Goal: Information Seeking & Learning: Learn about a topic

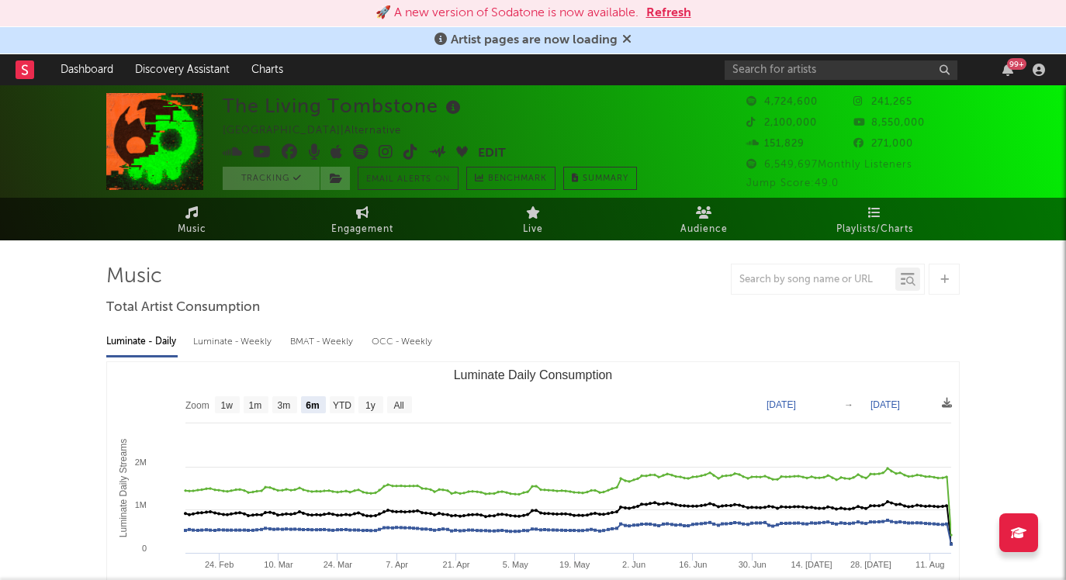
select select "6m"
click at [668, 11] on button "Refresh" at bounding box center [668, 13] width 45 height 19
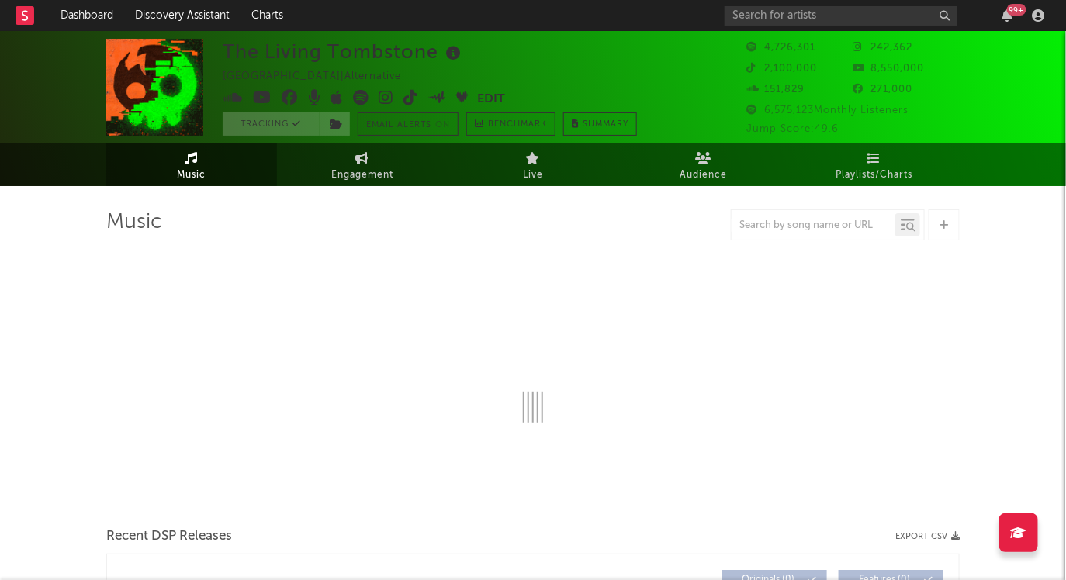
select select "6m"
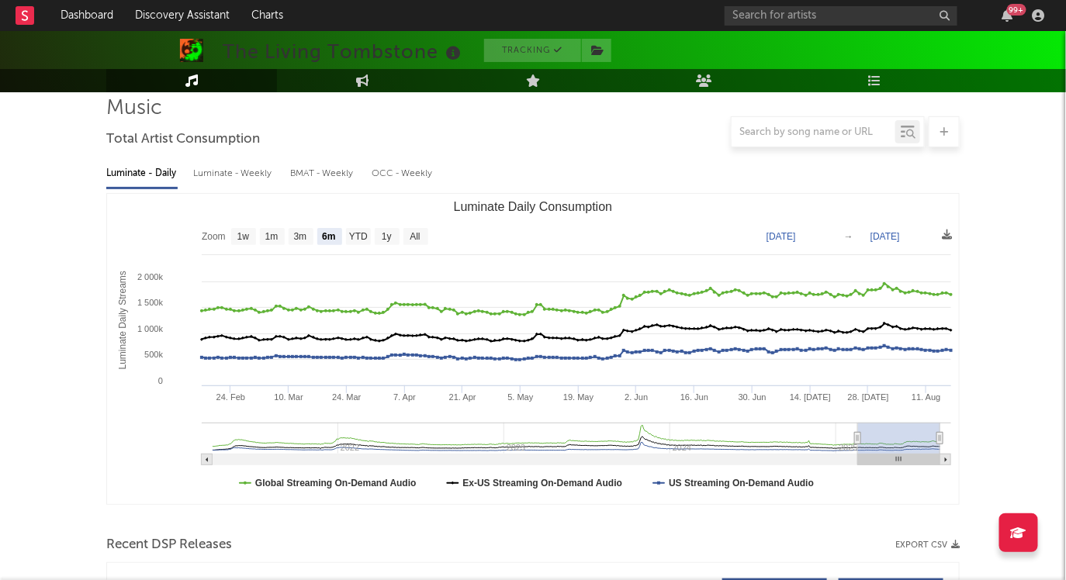
scroll to position [82, 0]
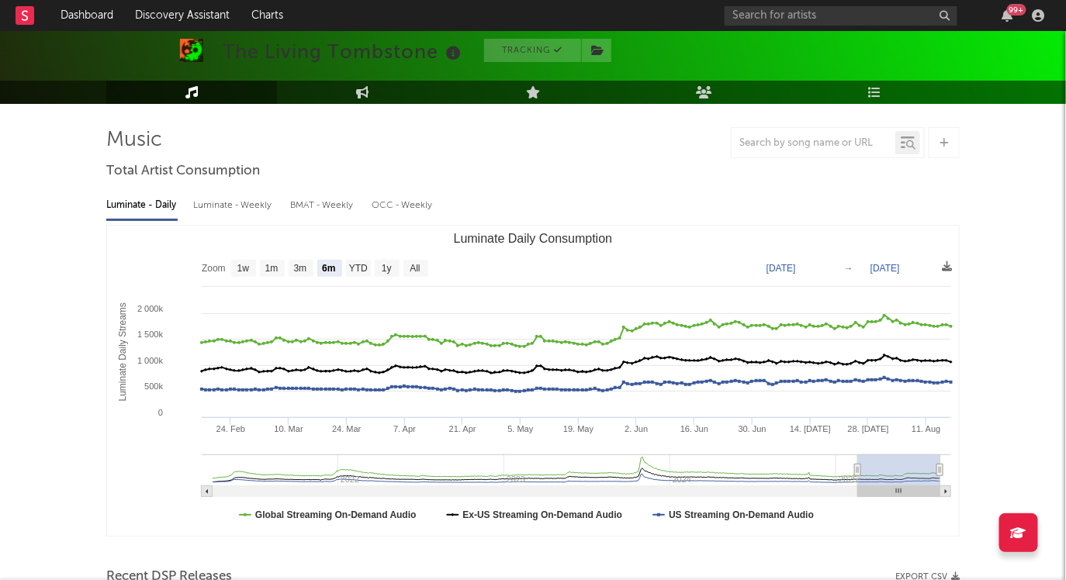
click at [248, 212] on div "Luminate - Weekly" at bounding box center [233, 205] width 81 height 26
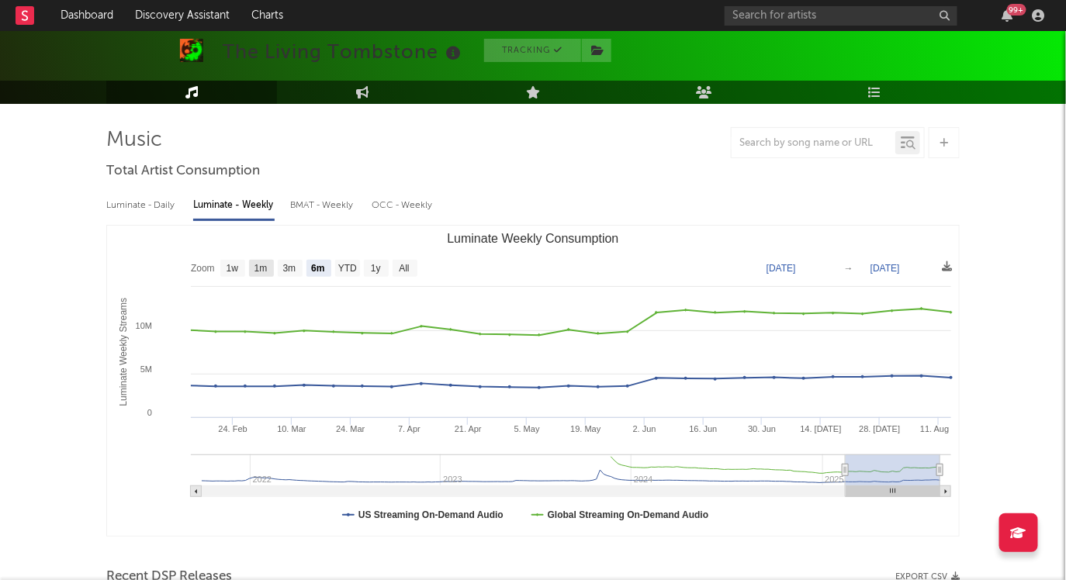
click at [258, 264] on text "1m" at bounding box center [260, 269] width 13 height 11
select select "1m"
type input "[DATE]"
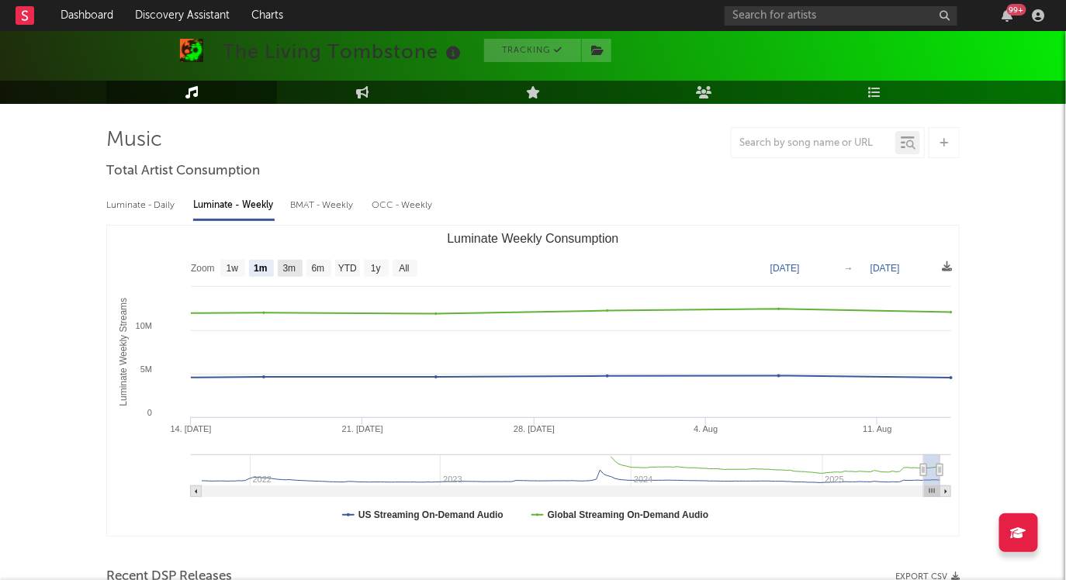
click at [280, 263] on rect "Luminate Weekly Consumption" at bounding box center [290, 268] width 25 height 17
select select "3m"
type input "[DATE]"
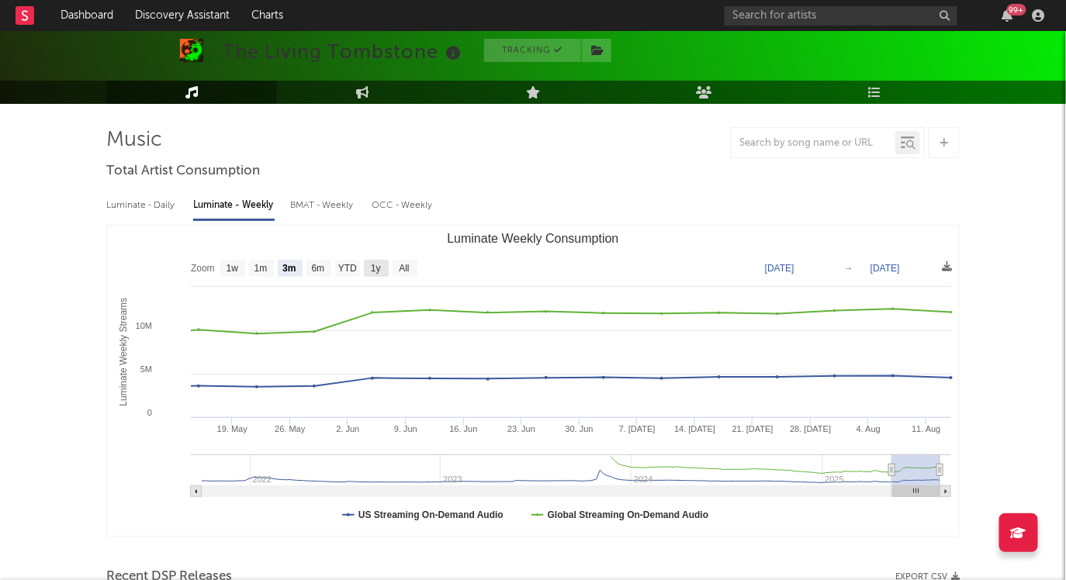
click at [379, 264] on text "1y" at bounding box center [376, 269] width 10 height 11
select select "1y"
type input "[DATE]"
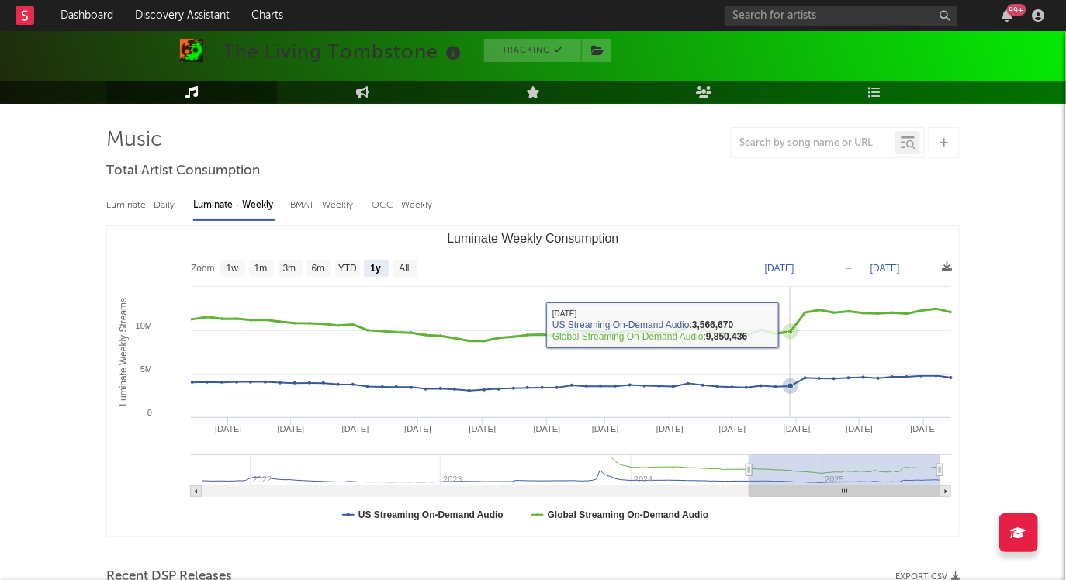
click at [790, 330] on icon "Luminate Weekly Consumption" at bounding box center [790, 332] width 6 height 6
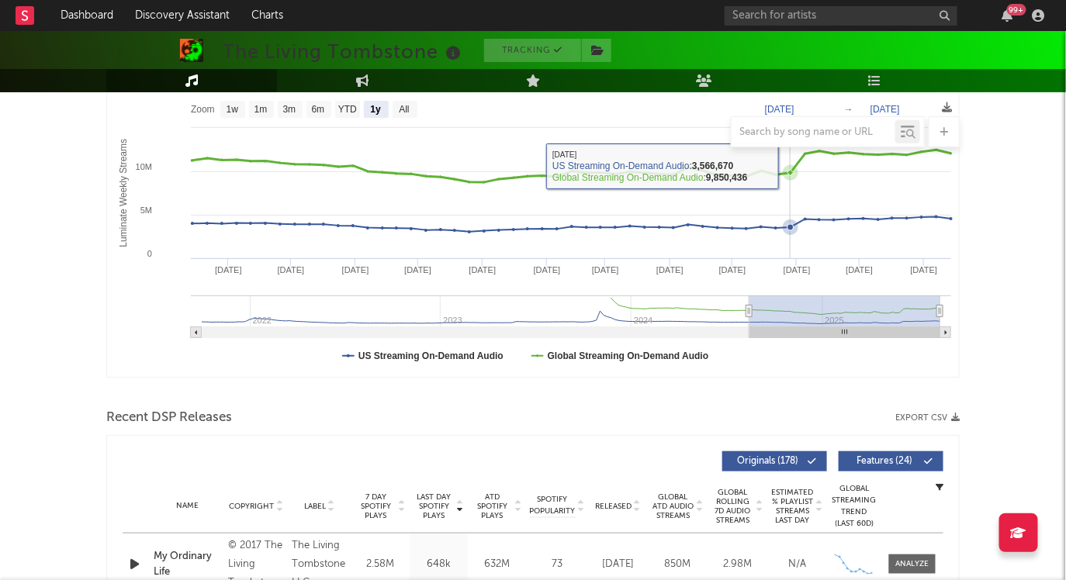
scroll to position [244, 0]
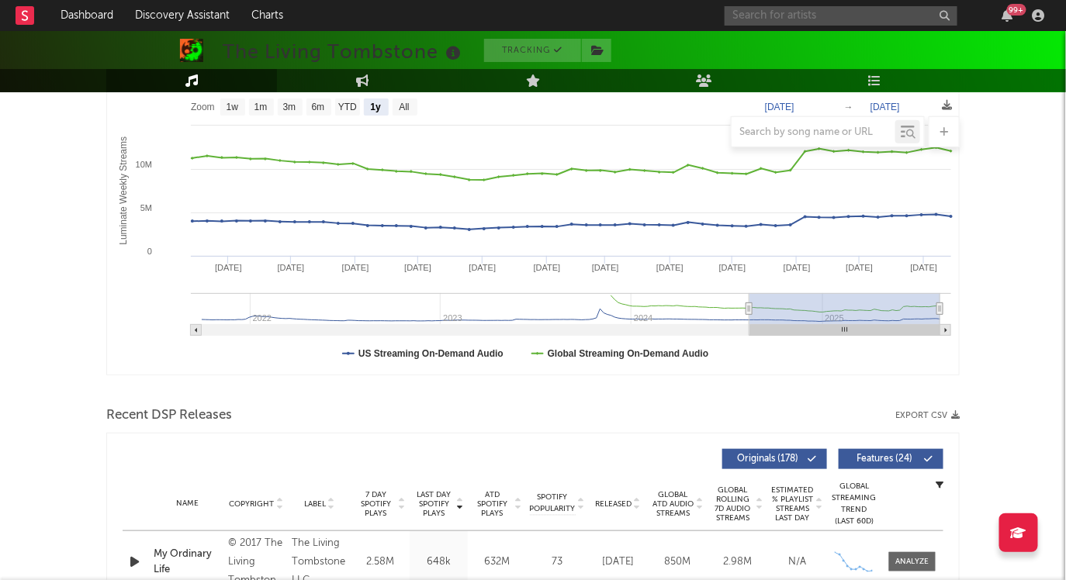
click at [827, 18] on input "text" at bounding box center [841, 15] width 233 height 19
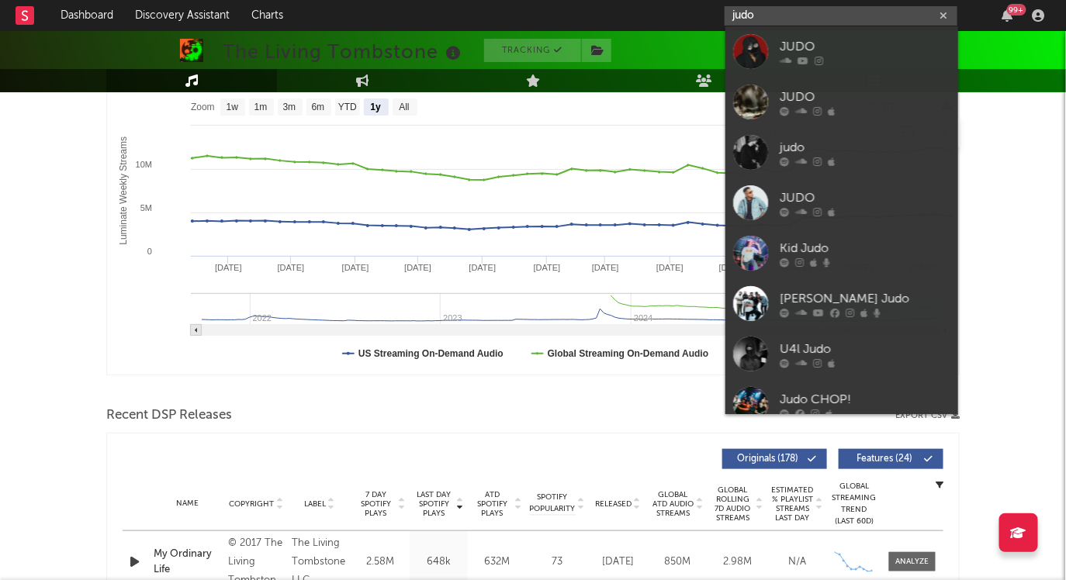
type input "judo"
click at [819, 36] on link "JUDO" at bounding box center [841, 51] width 233 height 50
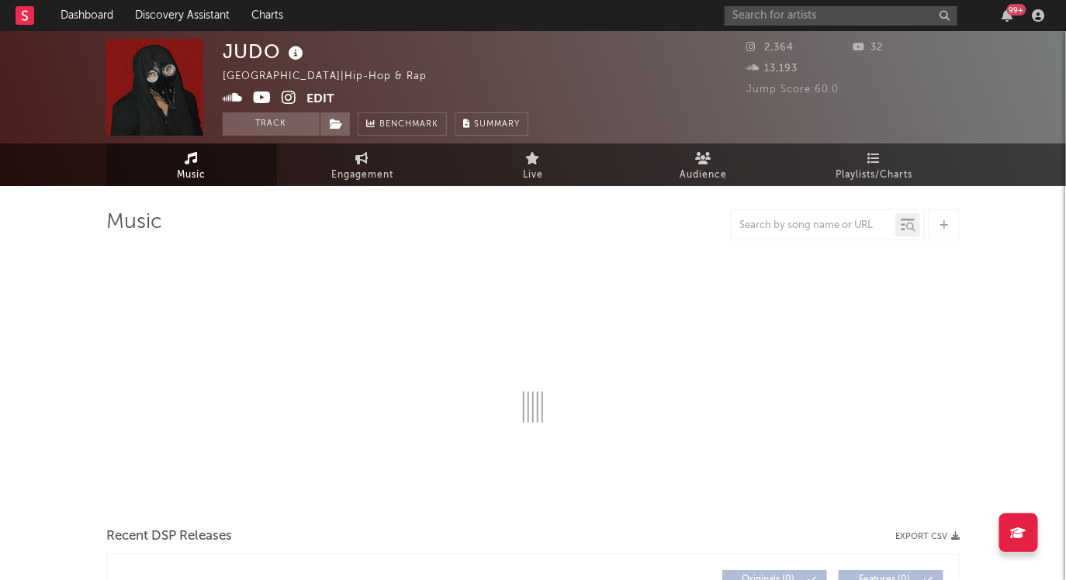
select select "1w"
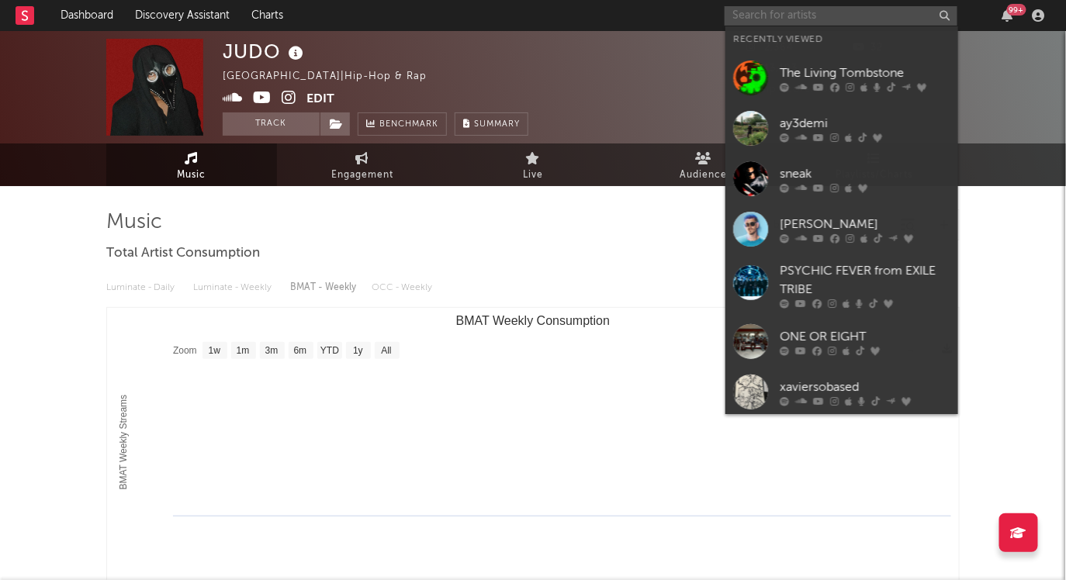
click at [858, 19] on input "text" at bounding box center [841, 15] width 233 height 19
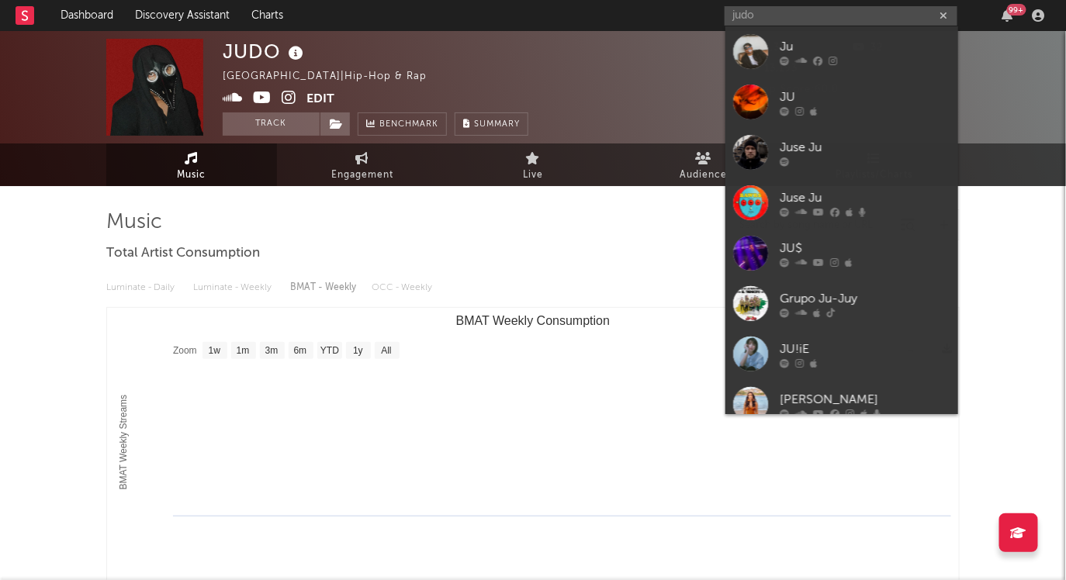
click at [763, 5] on div "judo 99 +" at bounding box center [888, 15] width 326 height 31
click at [767, 11] on input "judo" at bounding box center [841, 15] width 233 height 19
type input "judo"
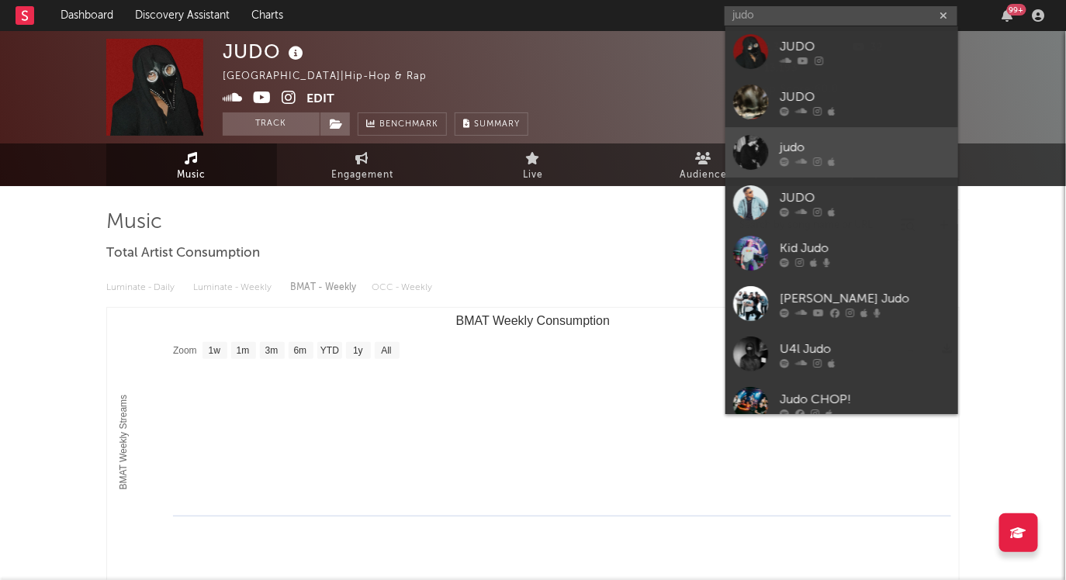
click at [756, 145] on div at bounding box center [750, 152] width 35 height 35
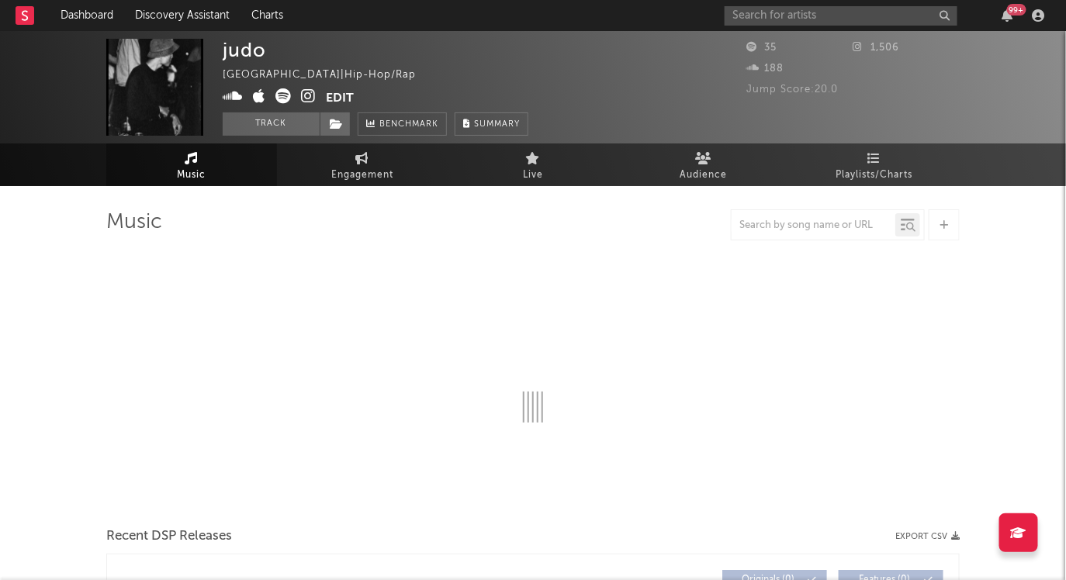
select select "1w"
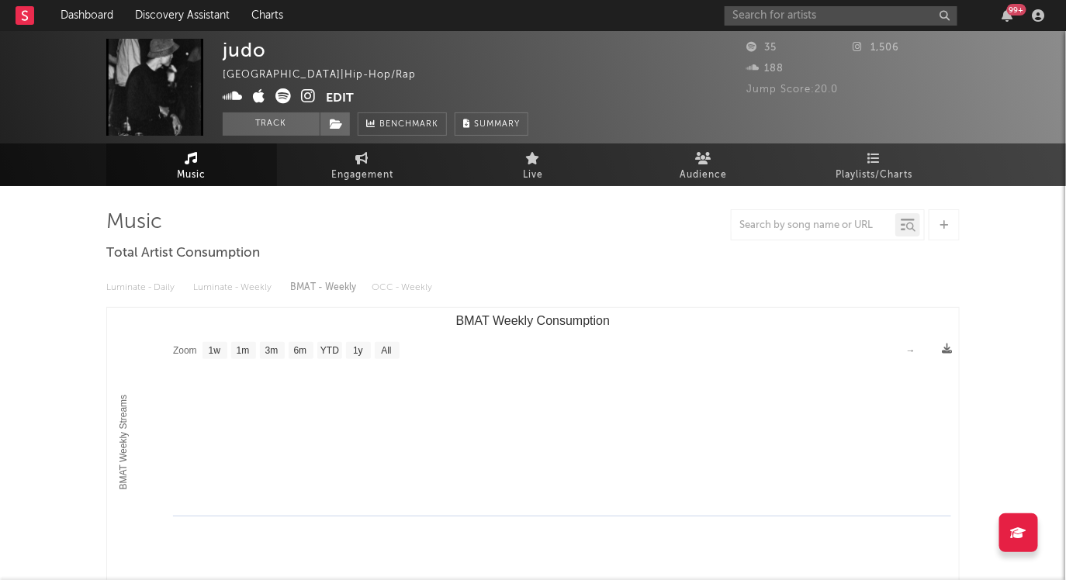
click at [309, 97] on icon at bounding box center [308, 96] width 15 height 16
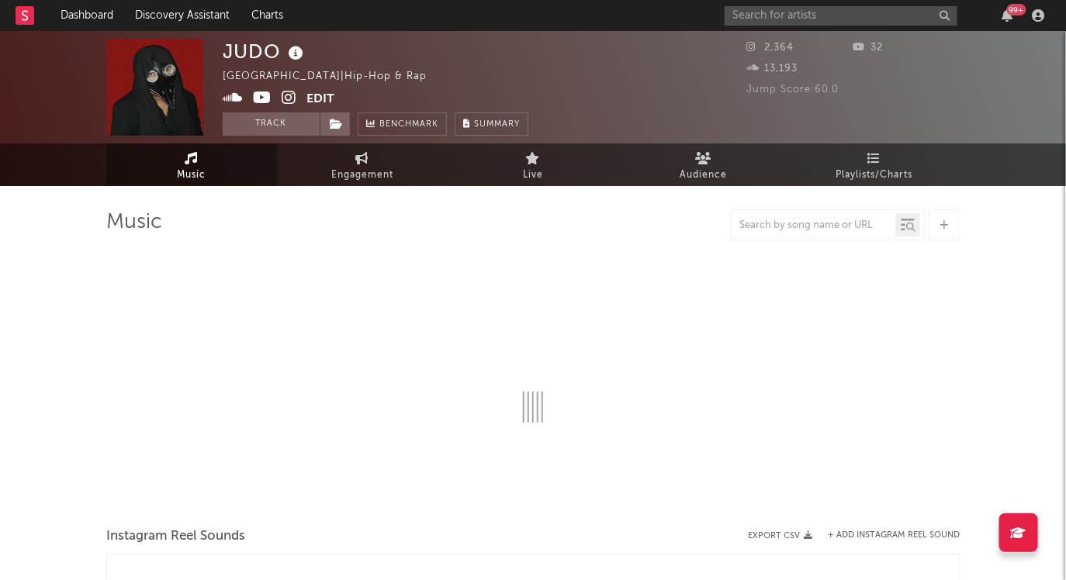
select select "1w"
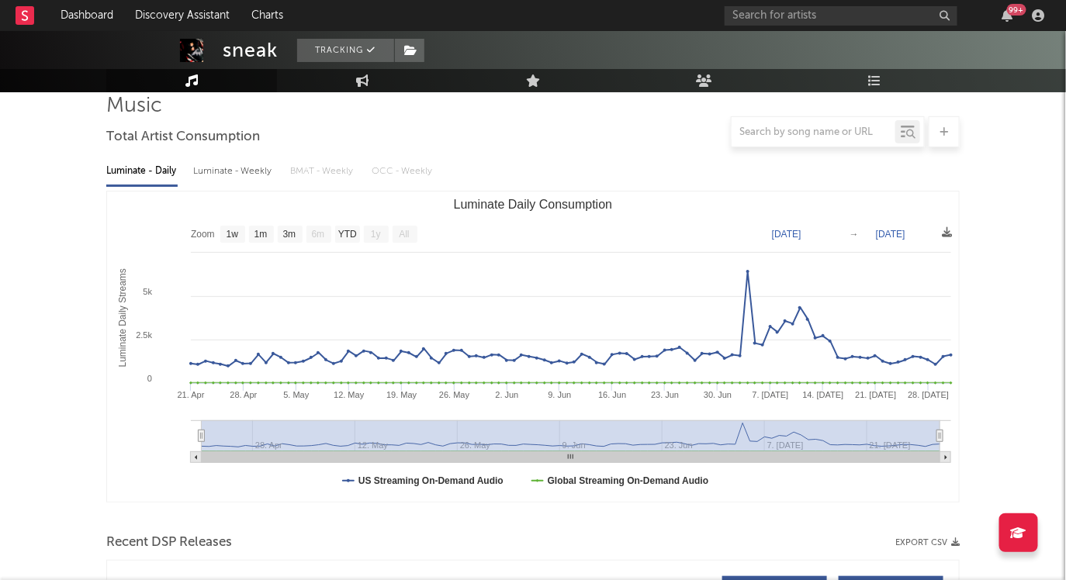
scroll to position [113, 0]
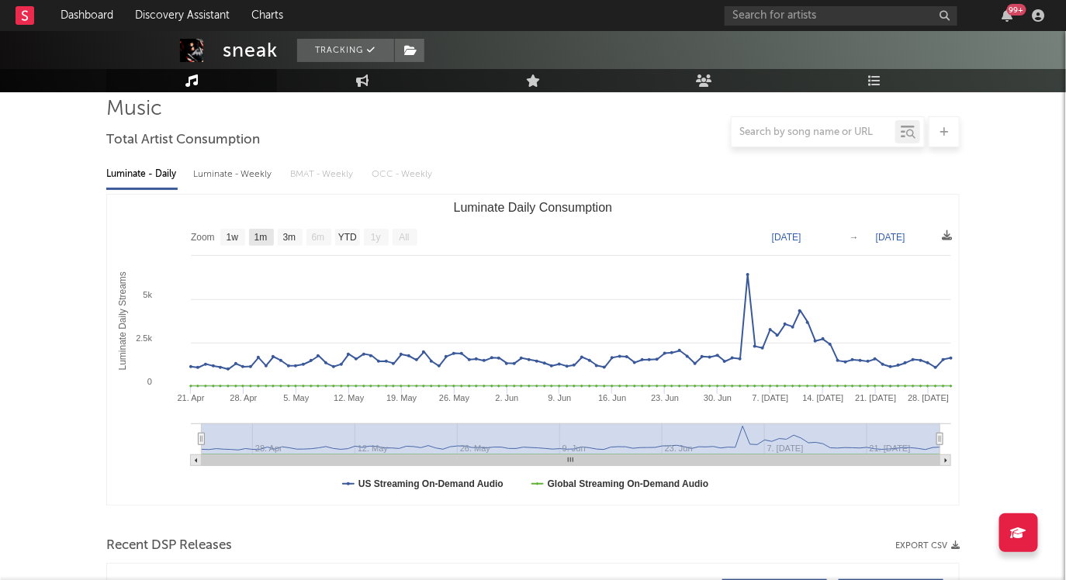
click at [256, 236] on text "1m" at bounding box center [260, 238] width 13 height 11
select select "1m"
type input "2025-06-30"
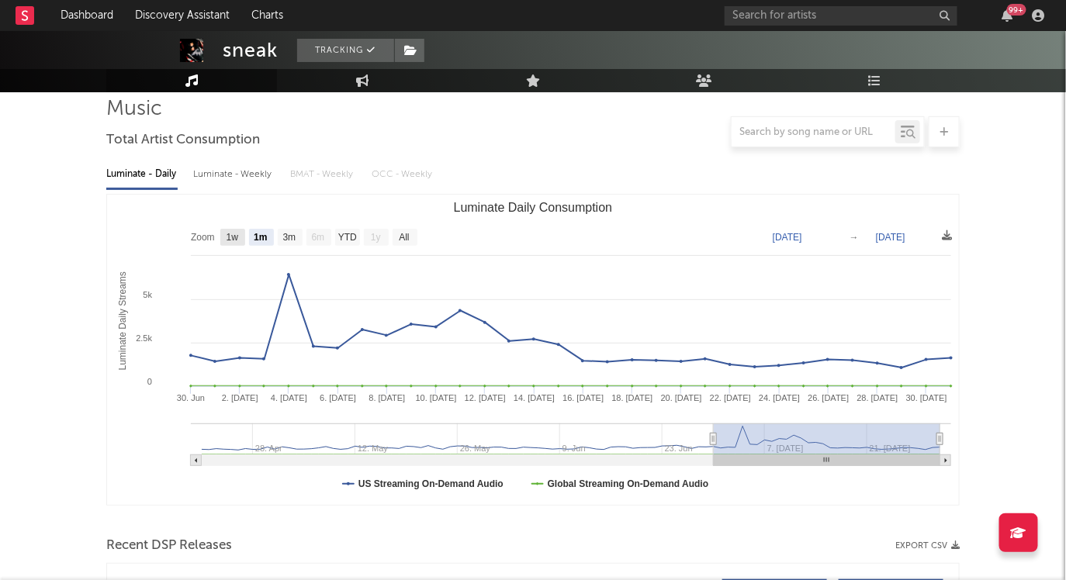
click at [233, 233] on text "1w" at bounding box center [233, 238] width 12 height 11
select select "1w"
type input "2025-07-25"
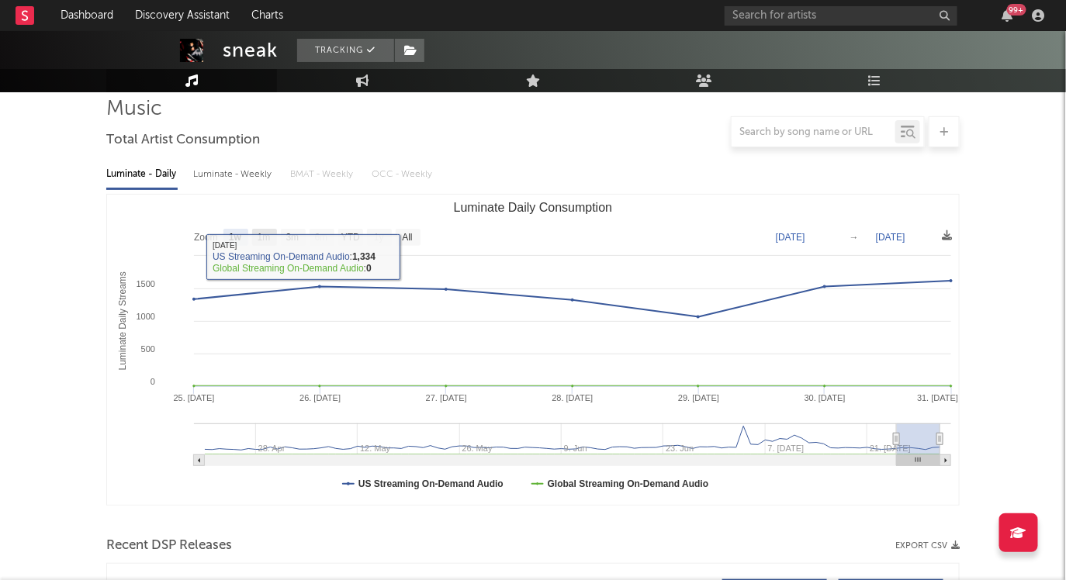
click at [274, 237] on rect "Luminate Daily Consumption" at bounding box center [264, 237] width 25 height 17
select select "1m"
type input "2025-06-30"
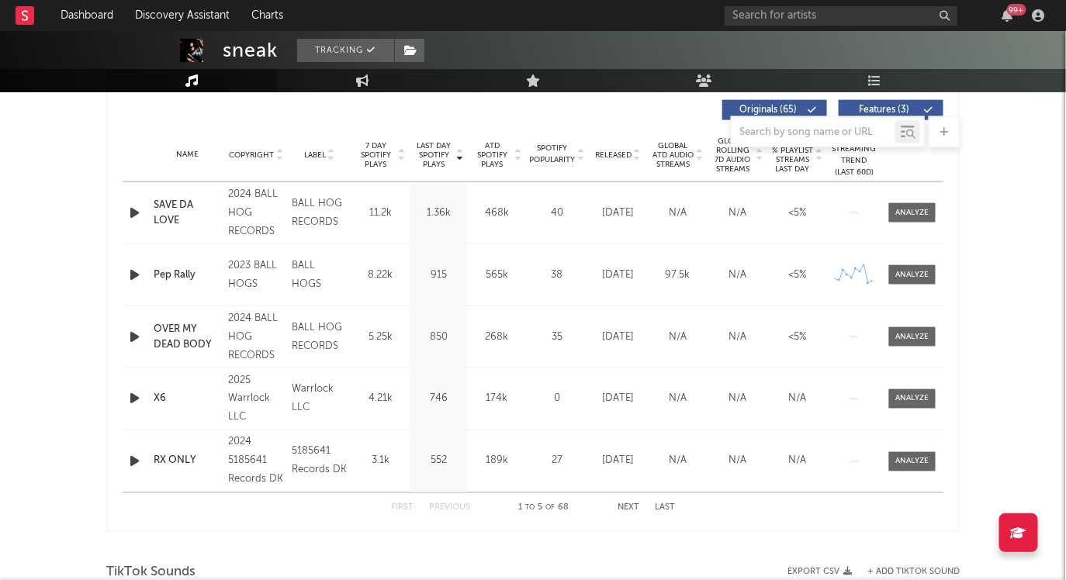
scroll to position [590, 0]
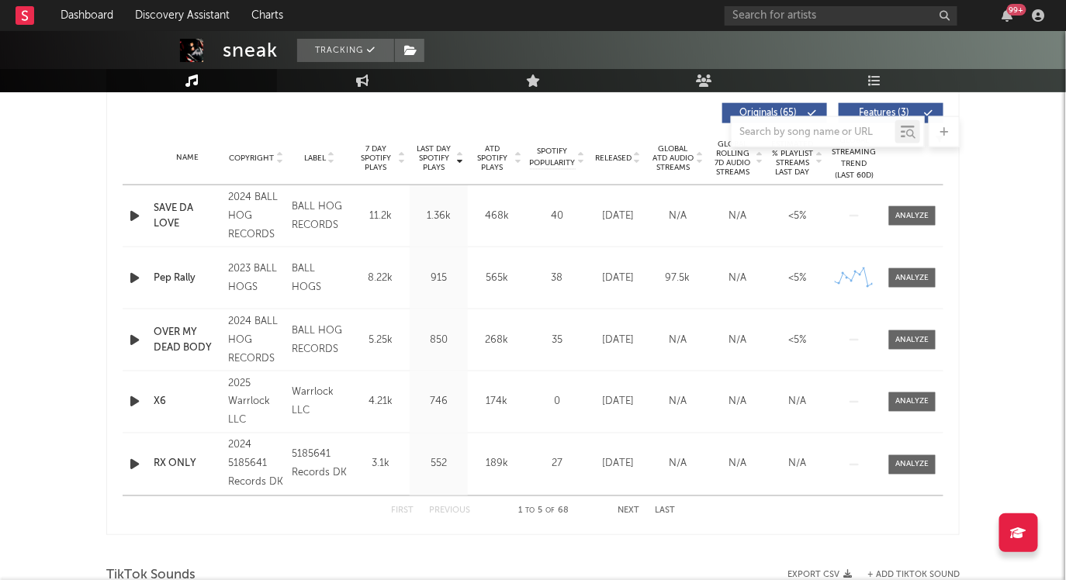
click at [591, 123] on div at bounding box center [532, 131] width 853 height 31
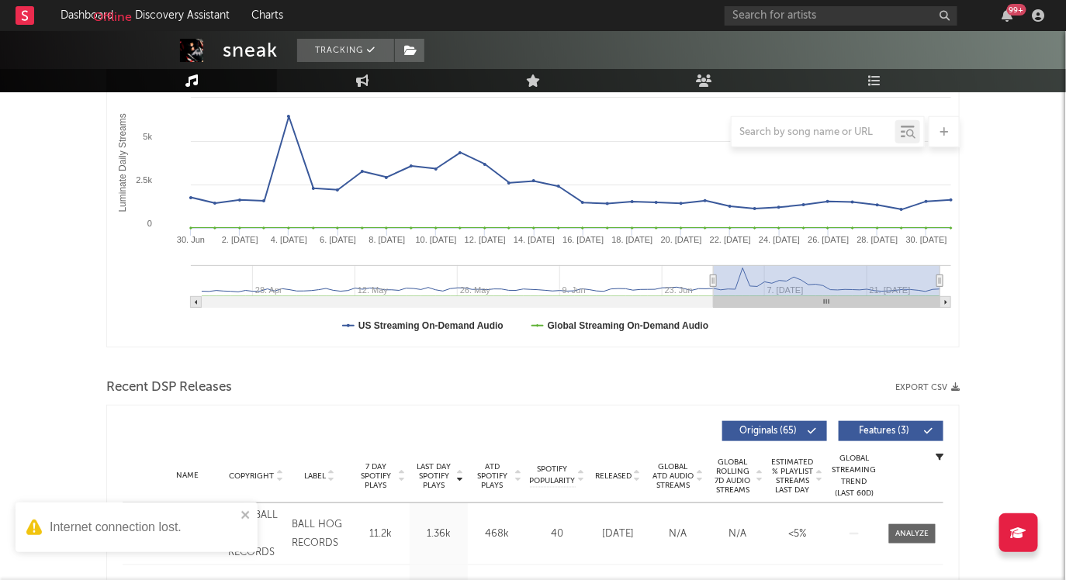
scroll to position [272, 0]
